Goal: Communication & Community: Answer question/provide support

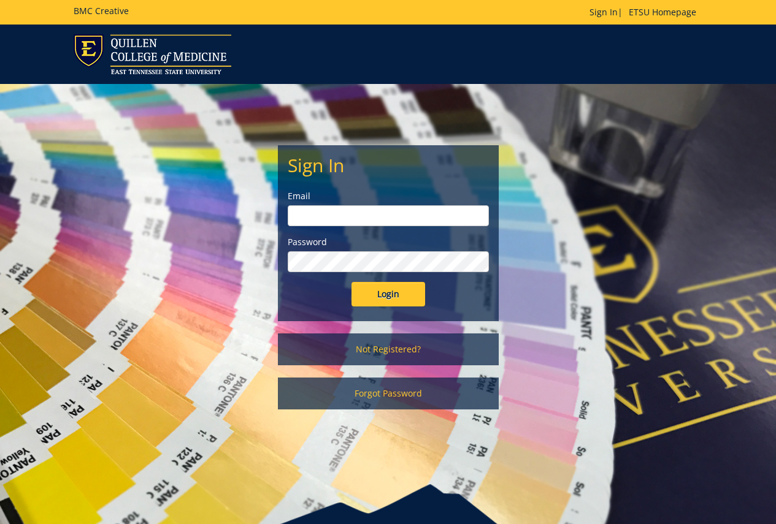
type input "[PERSON_NAME][EMAIL_ADDRESS][DOMAIN_NAME]"
click at [370, 294] on input "Login" at bounding box center [388, 294] width 74 height 25
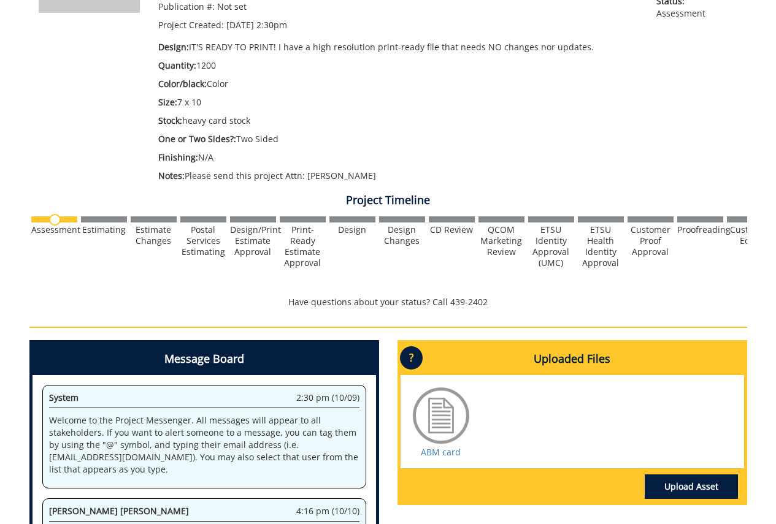
scroll to position [483, 0]
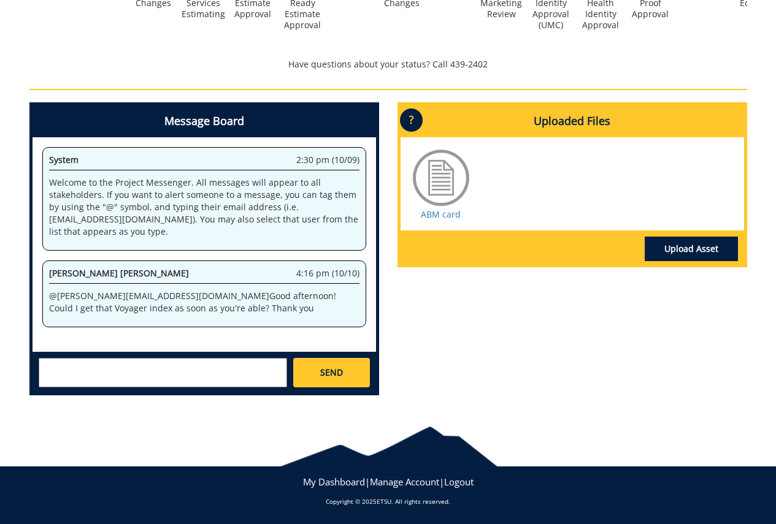
click at [232, 377] on textarea at bounding box center [163, 372] width 248 height 29
type textarea "T"
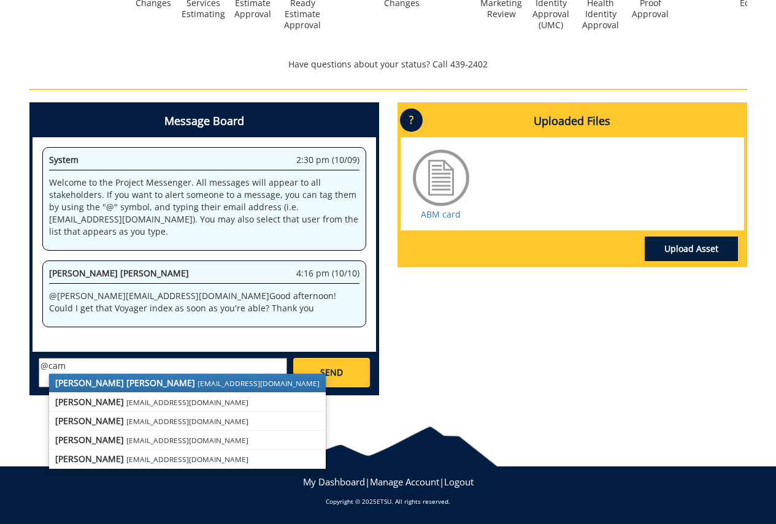
click at [198, 388] on small "[EMAIL_ADDRESS][DOMAIN_NAME]" at bounding box center [259, 383] width 122 height 10
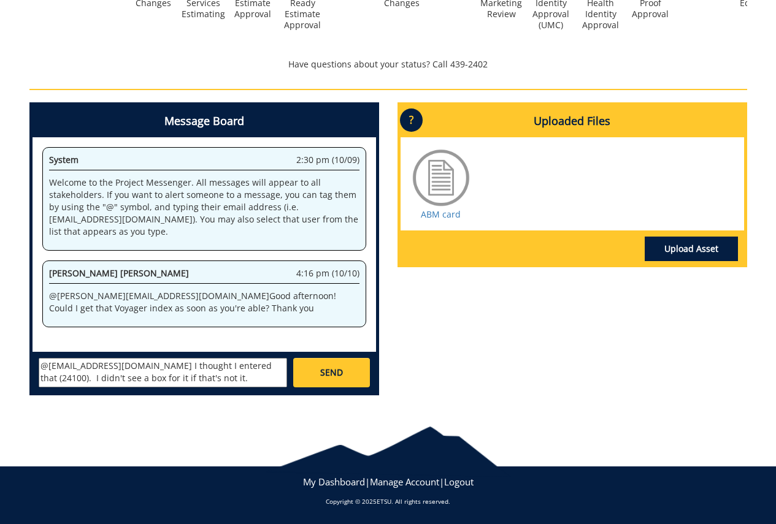
drag, startPoint x: 266, startPoint y: 367, endPoint x: 267, endPoint y: 376, distance: 8.7
click at [267, 376] on textarea "@[EMAIL_ADDRESS][DOMAIN_NAME] I thought I entered that (24100). I didn't see a …" at bounding box center [163, 372] width 248 height 29
click at [136, 367] on textarea "@[EMAIL_ADDRESS][DOMAIN_NAME] I thought I entered that (24100)." at bounding box center [163, 372] width 248 height 29
type textarea "@[EMAIL_ADDRESS][DOMAIN_NAME] Hi [PERSON_NAME], I entered that in the usual box…"
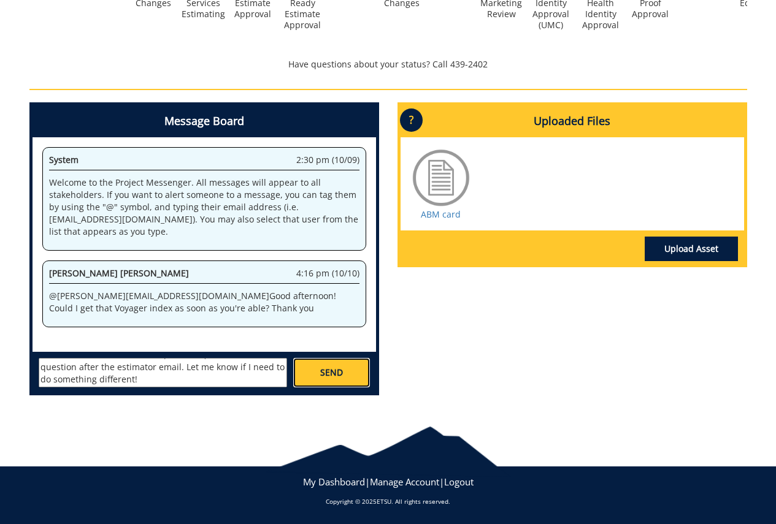
click at [340, 382] on link "SEND" at bounding box center [331, 372] width 76 height 29
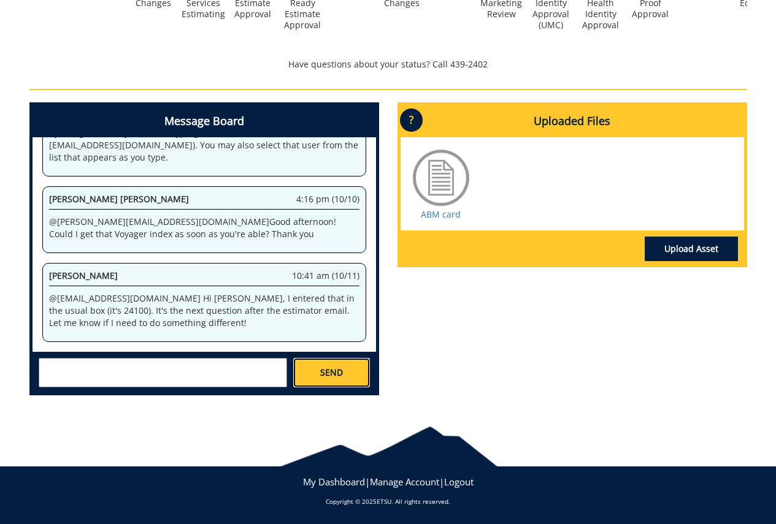
scroll to position [632, 0]
